Goal: Information Seeking & Learning: Learn about a topic

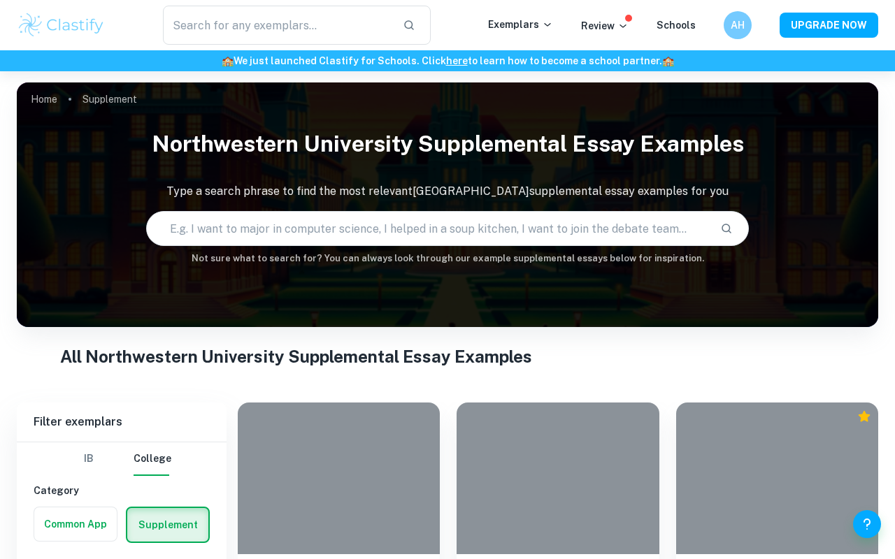
scroll to position [1161, 0]
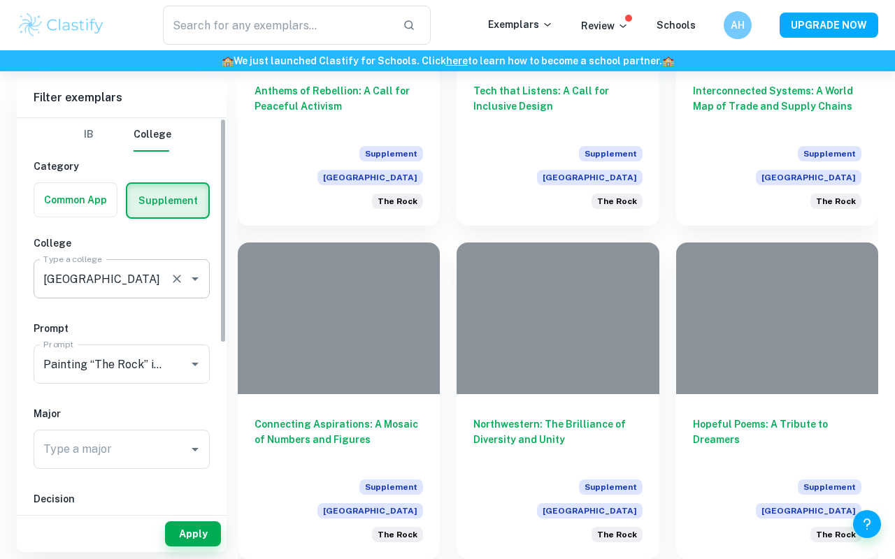
click at [146, 281] on input "[GEOGRAPHIC_DATA]" at bounding box center [102, 279] width 124 height 27
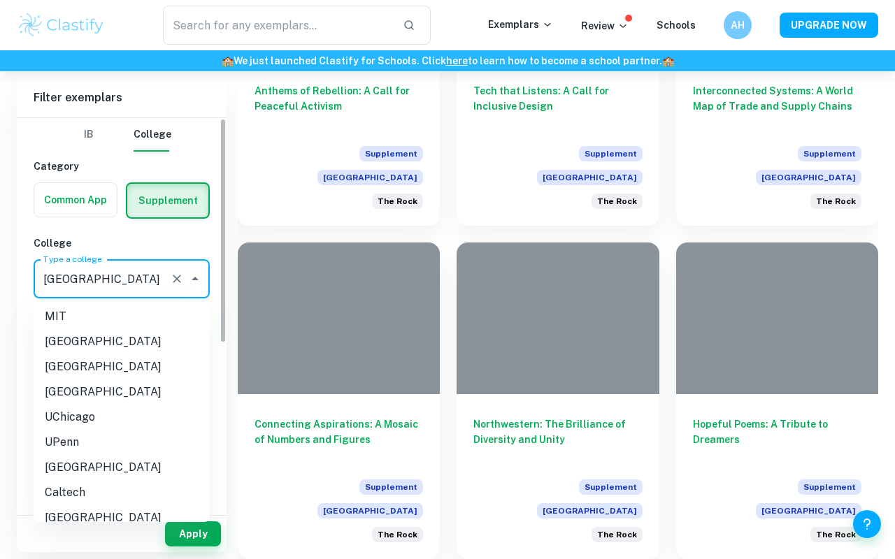
scroll to position [201, 0]
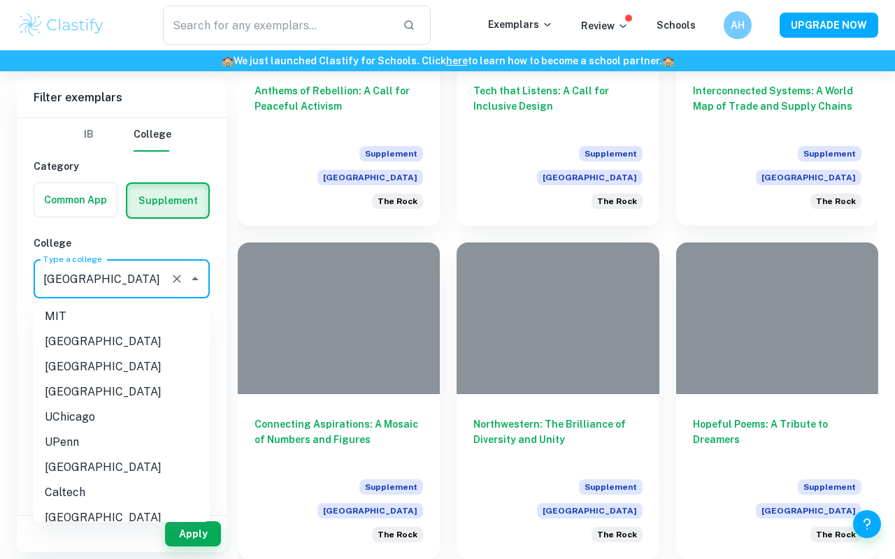
click at [99, 277] on input "Northwestern University" at bounding box center [102, 279] width 124 height 27
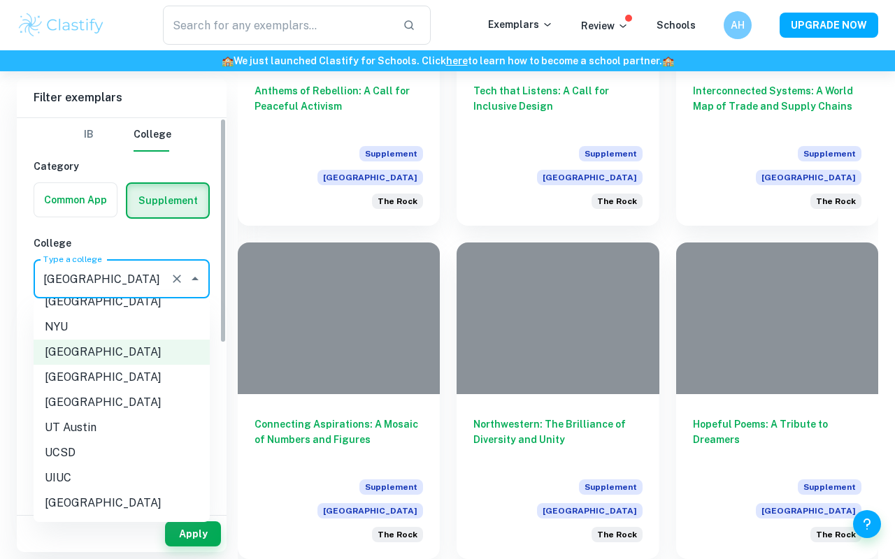
scroll to position [396, 0]
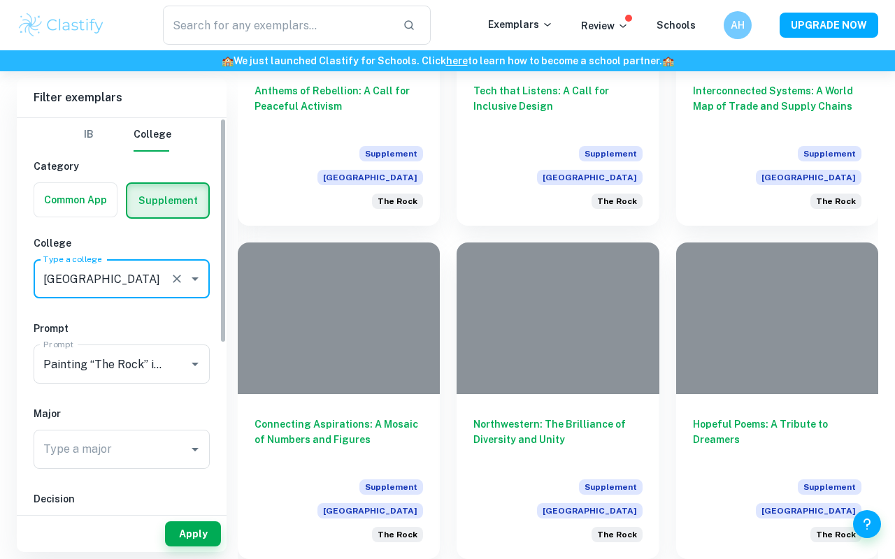
click at [139, 277] on input "Northwestern University" at bounding box center [102, 279] width 124 height 27
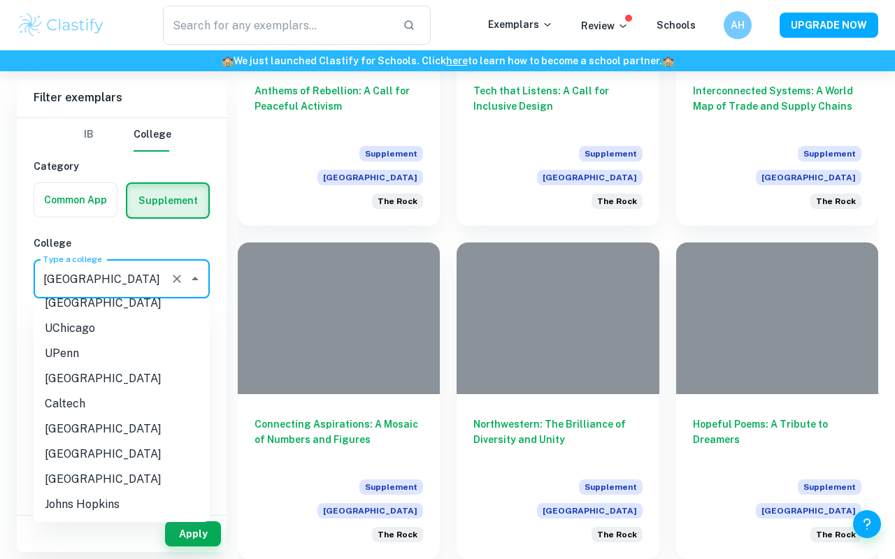
scroll to position [91, 0]
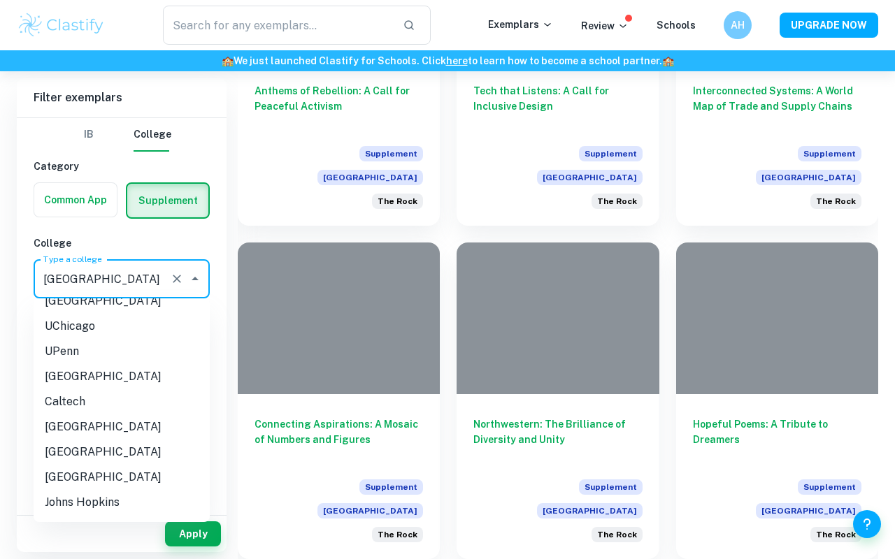
click at [85, 427] on li "[GEOGRAPHIC_DATA]" at bounding box center [122, 427] width 176 height 25
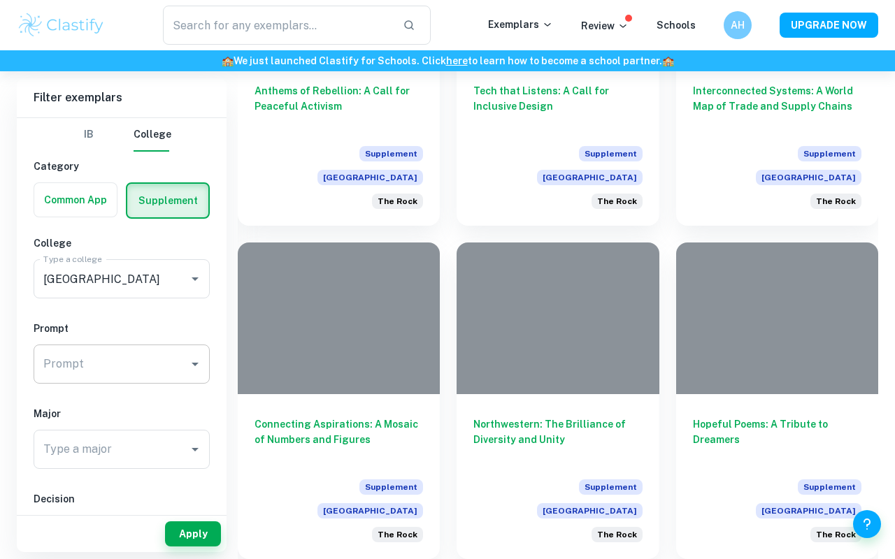
click at [126, 371] on input "Painting “The Rock” is a tradition at Northwestern that invites all forms of ex…" at bounding box center [111, 364] width 143 height 27
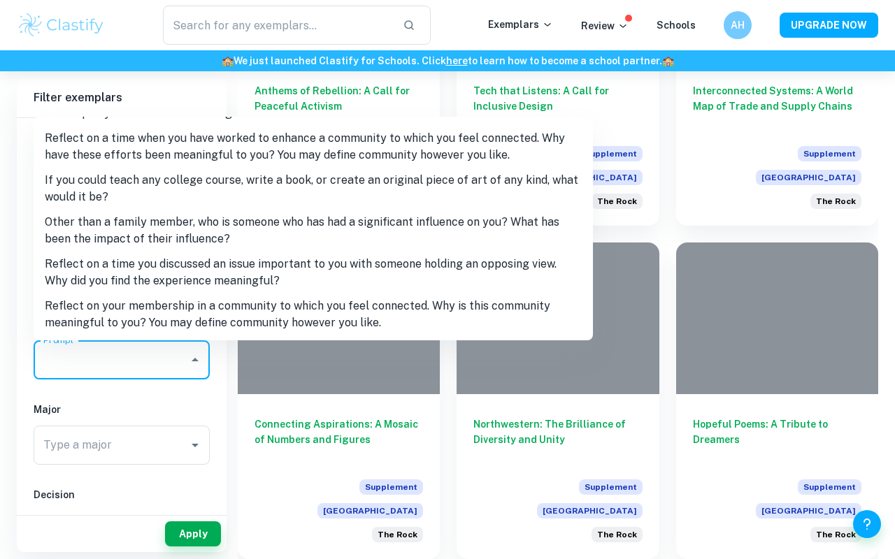
scroll to position [357, 0]
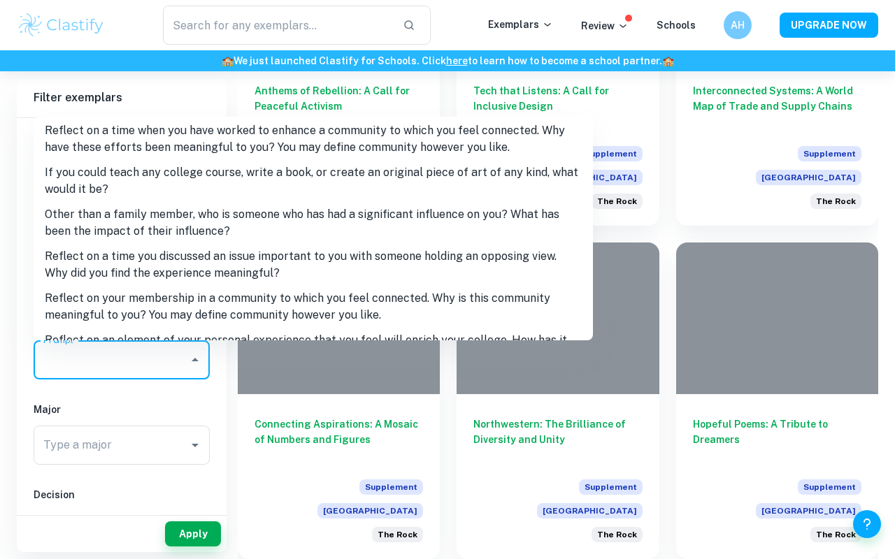
click at [159, 237] on li "Other than a family member, who is someone who has had a significant influence …" at bounding box center [313, 223] width 559 height 42
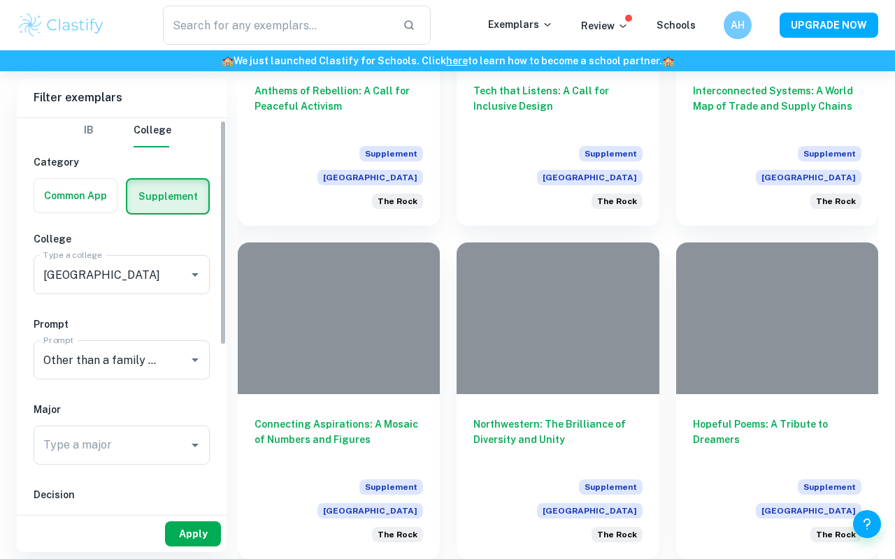
click at [199, 529] on button "Apply" at bounding box center [193, 534] width 56 height 25
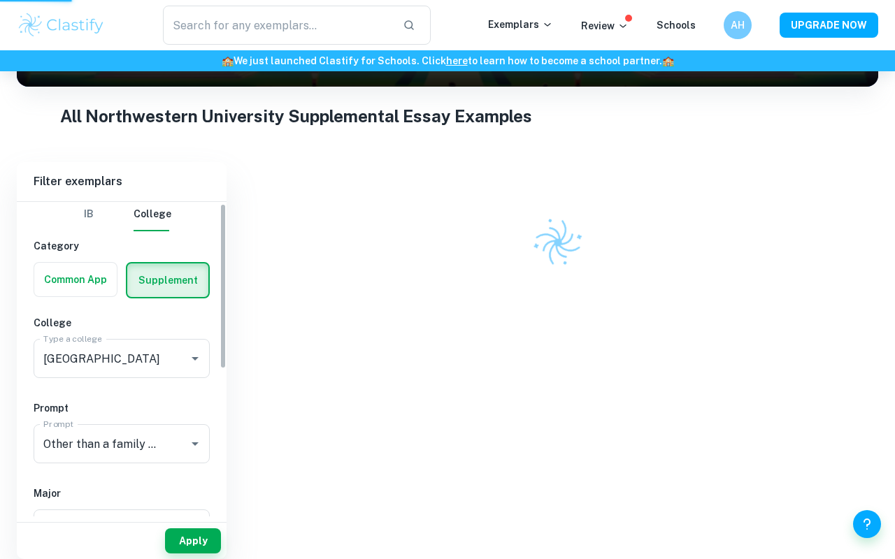
scroll to position [227, 0]
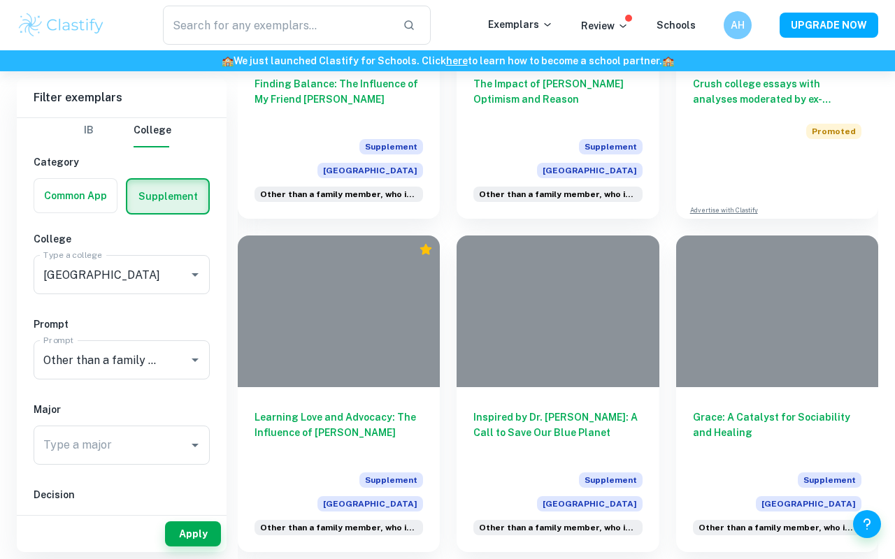
scroll to position [843, 0]
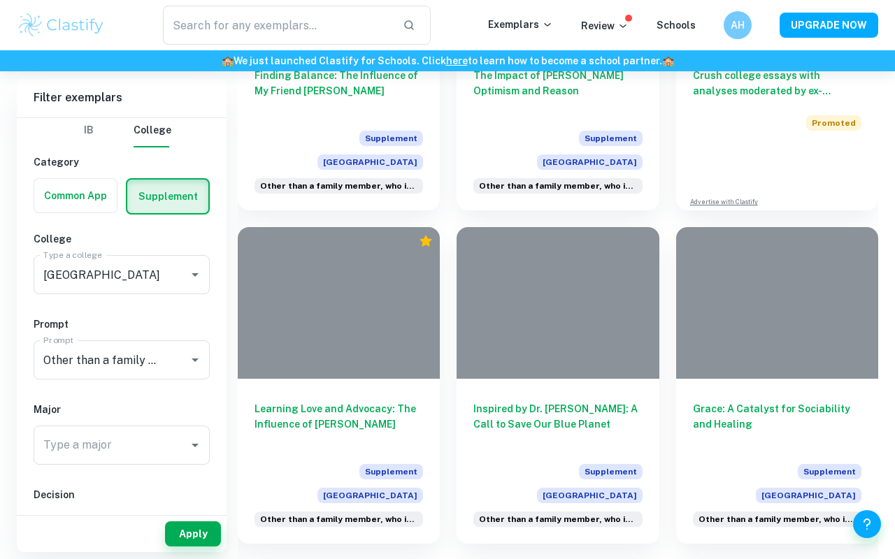
drag, startPoint x: 725, startPoint y: 170, endPoint x: 527, endPoint y: 6, distance: 257.2
click at [0, 0] on div "​ Exemplars Review Schools AH UPGRADE NOW 🏫 We just launched Clastify for Schoo…" at bounding box center [447, 387] width 895 height 2316
click at [130, 358] on input "Painting “The Rock” is a tradition at Northwestern that invites all forms of ex…" at bounding box center [102, 360] width 124 height 27
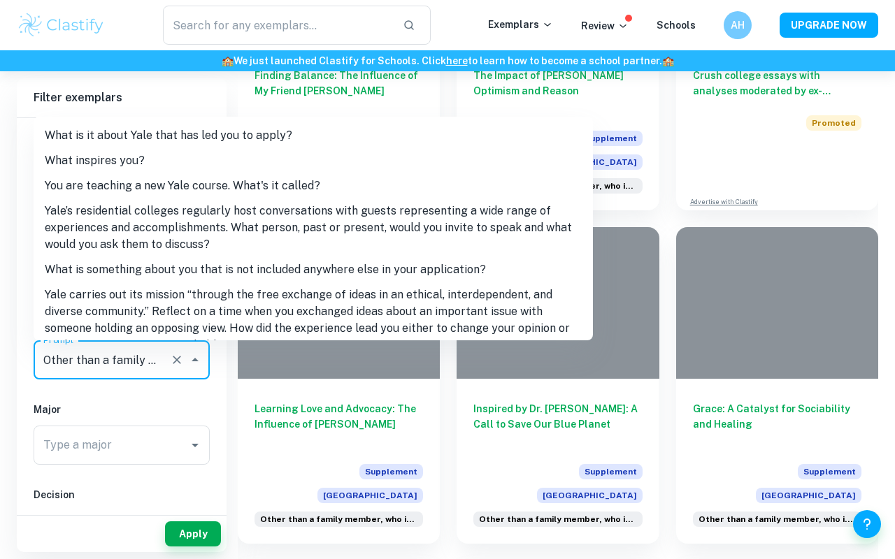
scroll to position [114, 0]
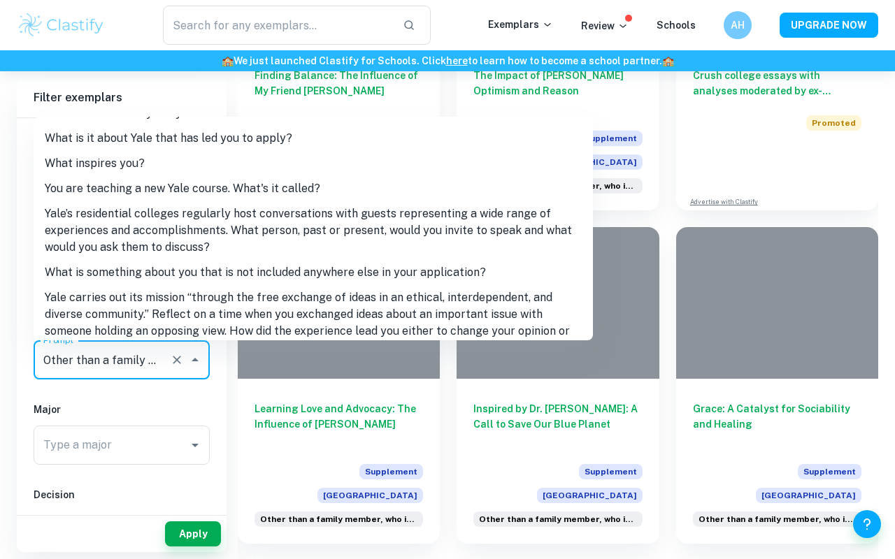
click at [133, 159] on li "What inspires you?" at bounding box center [313, 163] width 559 height 25
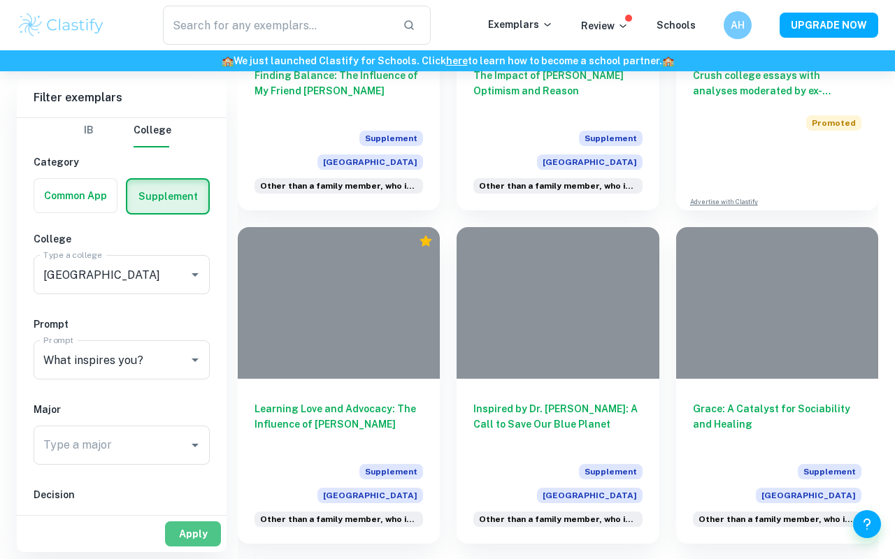
click at [203, 543] on button "Apply" at bounding box center [193, 534] width 56 height 25
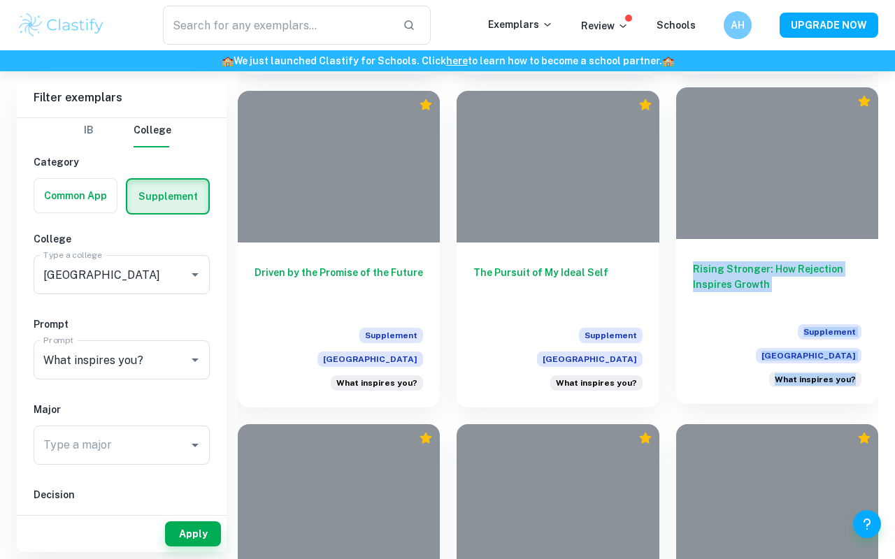
scroll to position [3544, 0]
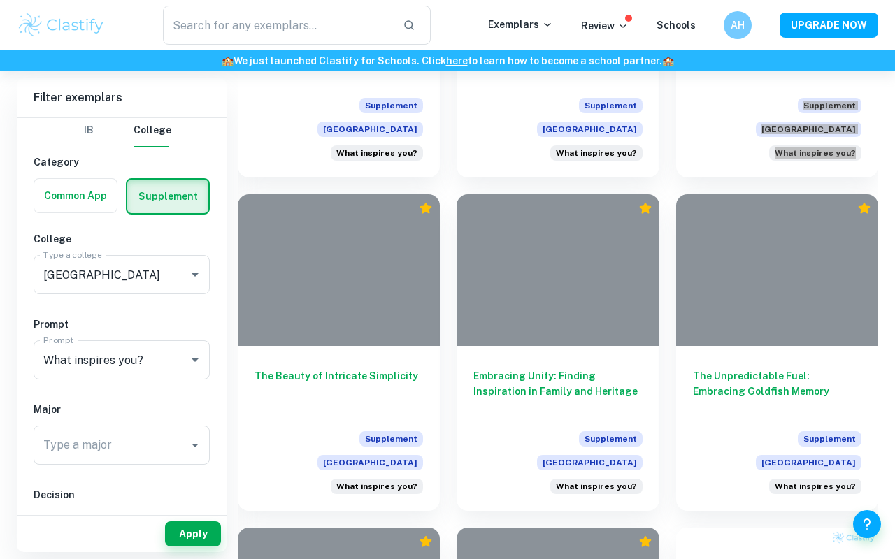
drag, startPoint x: 747, startPoint y: 194, endPoint x: 699, endPoint y: 20, distance: 180.0
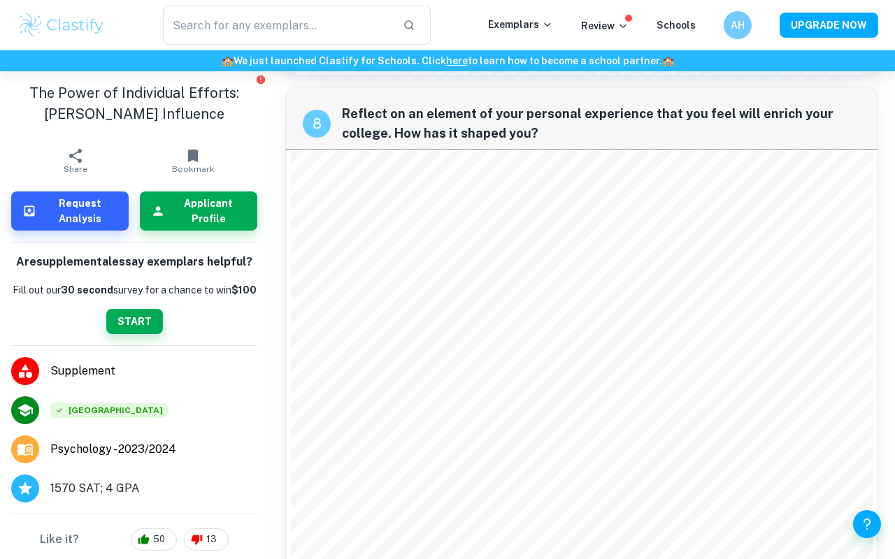
scroll to position [1501, 0]
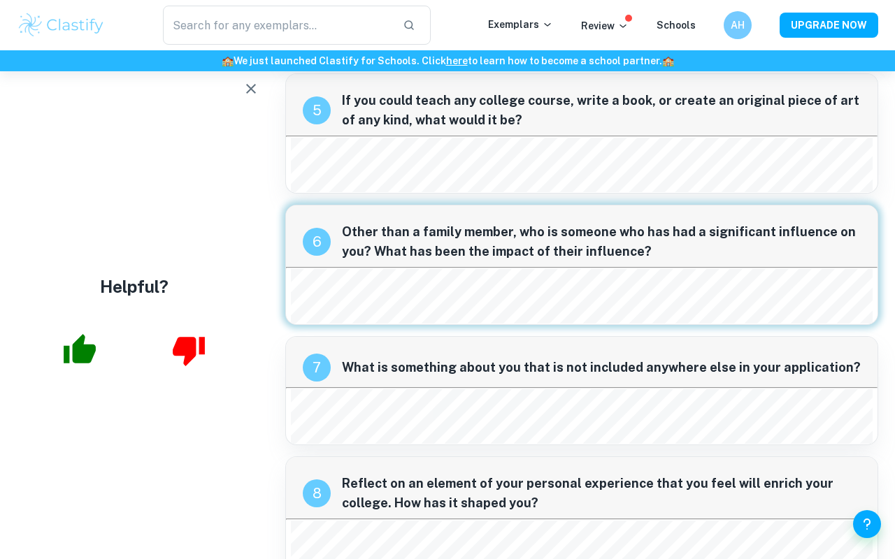
scroll to position [944, 0]
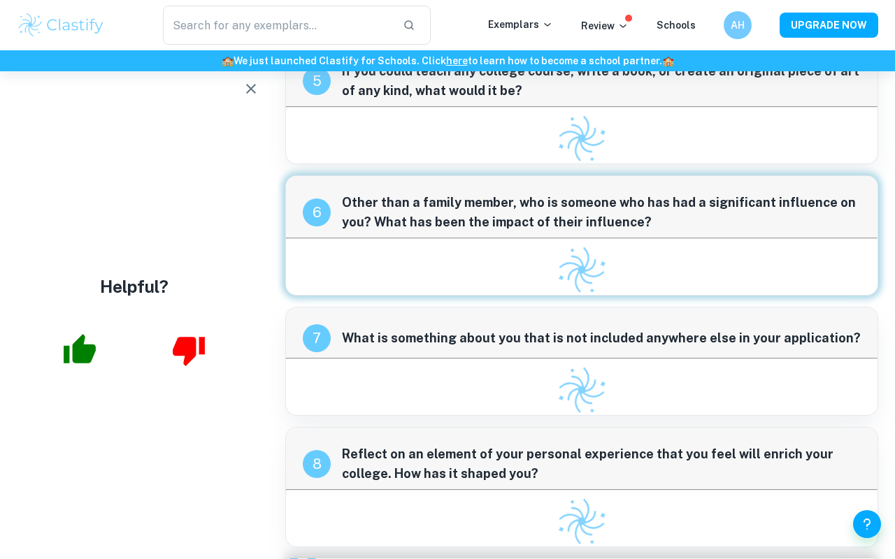
scroll to position [811, 0]
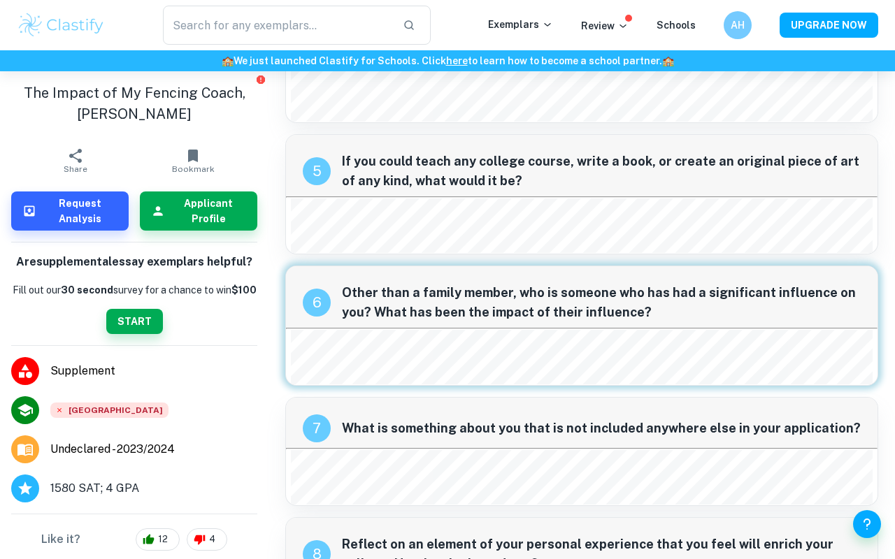
scroll to position [945, 0]
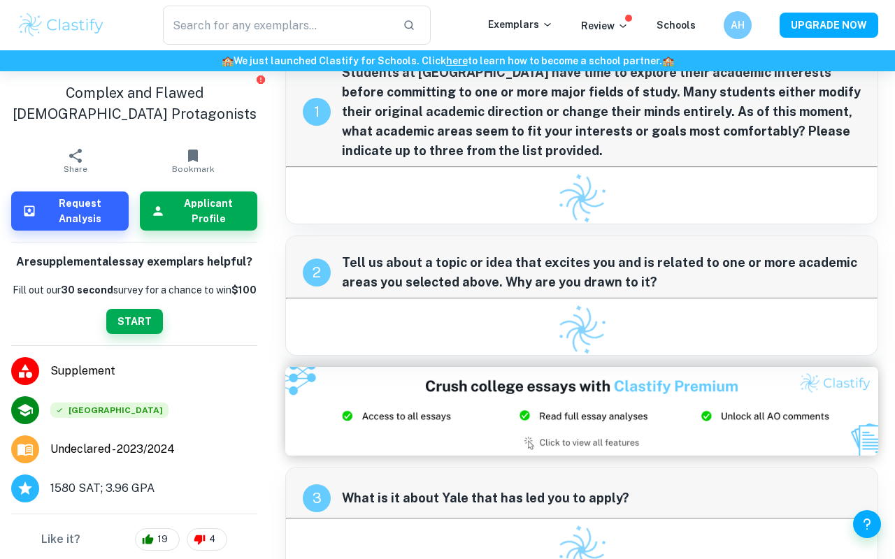
scroll to position [61, 0]
